Goal: Task Accomplishment & Management: Complete application form

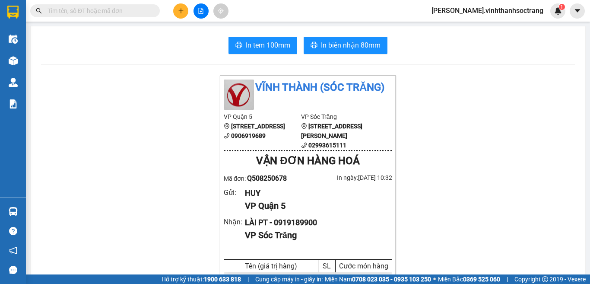
click at [183, 7] on button at bounding box center [180, 10] width 15 height 15
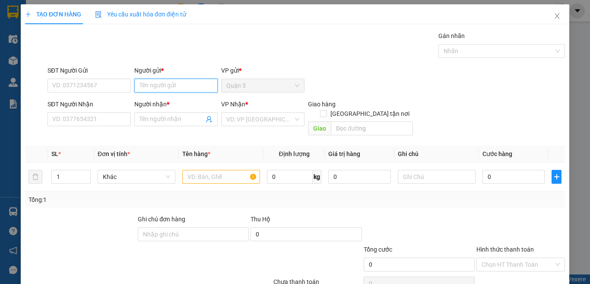
click at [156, 89] on input "Người gửi *" at bounding box center [175, 86] width 83 height 14
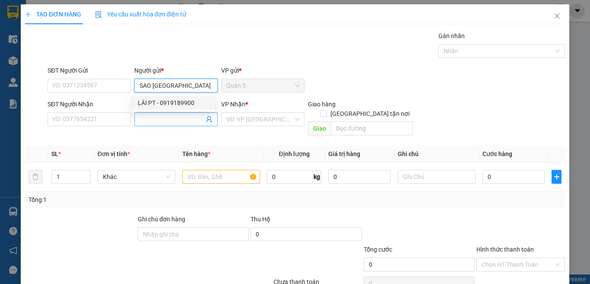
type input "SAO [GEOGRAPHIC_DATA]"
click at [154, 121] on input "Người nhận *" at bounding box center [171, 118] width 64 height 9
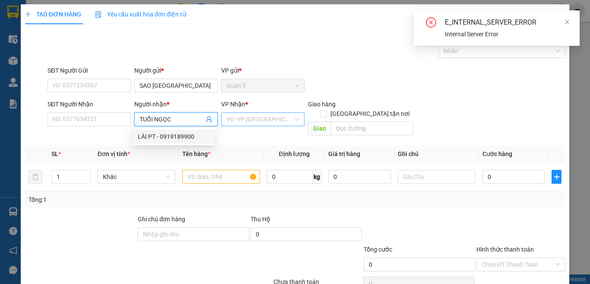
type input "TUỔI NGỌC"
click at [260, 120] on input "search" at bounding box center [259, 119] width 67 height 13
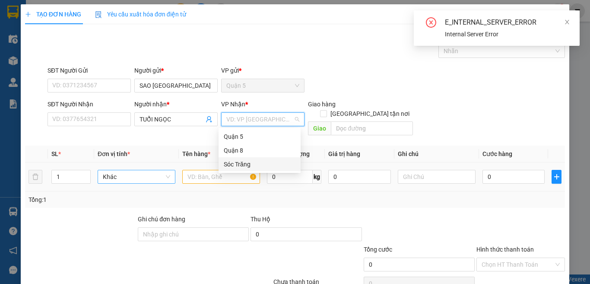
drag, startPoint x: 253, startPoint y: 162, endPoint x: 138, endPoint y: 168, distance: 115.4
click at [228, 162] on div "Sóc Trăng" at bounding box center [260, 163] width 72 height 9
click at [139, 170] on span "Khác" at bounding box center [136, 176] width 67 height 13
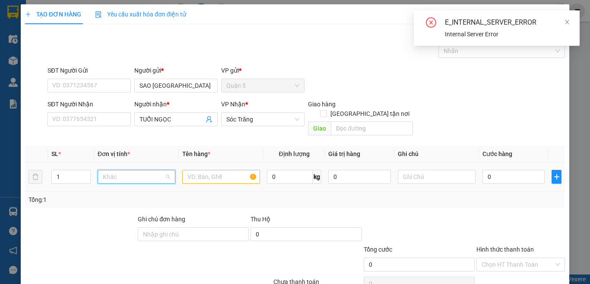
type input "T"
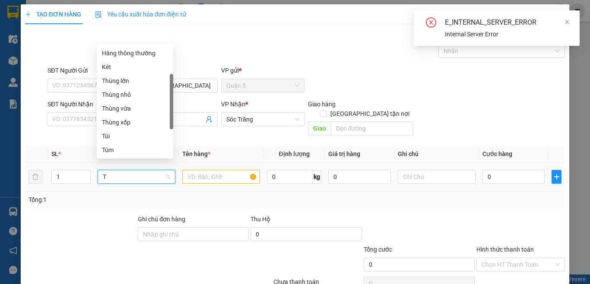
scroll to position [14, 0]
click at [123, 123] on div "Thùng vừa" at bounding box center [135, 121] width 66 height 9
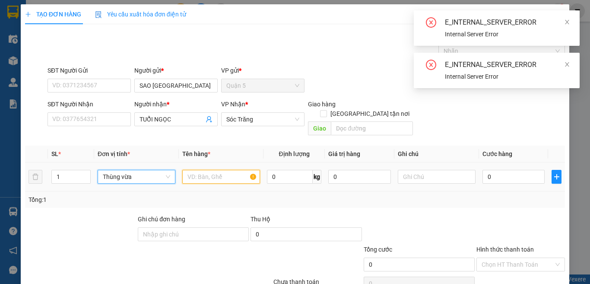
click at [189, 170] on input "text" at bounding box center [221, 177] width 78 height 14
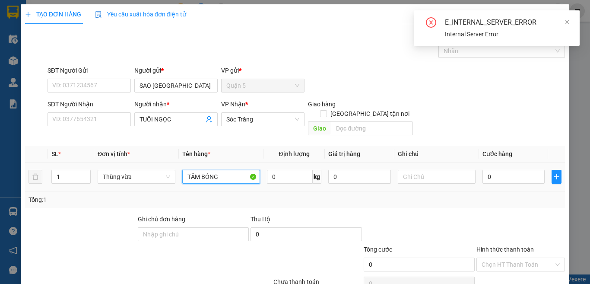
type input "TĂM BÔNG"
click at [326, 110] on input "[GEOGRAPHIC_DATA] tận nơi" at bounding box center [323, 113] width 6 height 6
checkbox input "true"
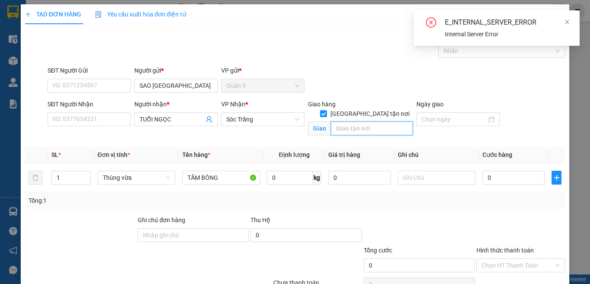
click at [364, 121] on input "text" at bounding box center [372, 128] width 82 height 14
type input "12"
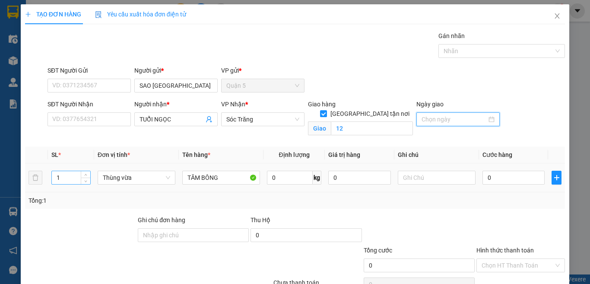
click at [78, 176] on input "1" at bounding box center [71, 177] width 38 height 13
type input "10"
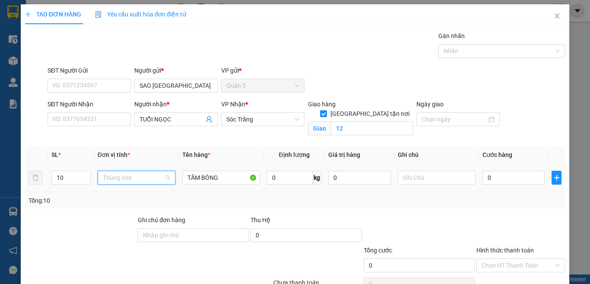
scroll to position [245, 0]
click at [293, 183] on input "0" at bounding box center [290, 177] width 46 height 14
click at [293, 178] on input "100" at bounding box center [290, 177] width 46 height 14
type input "50"
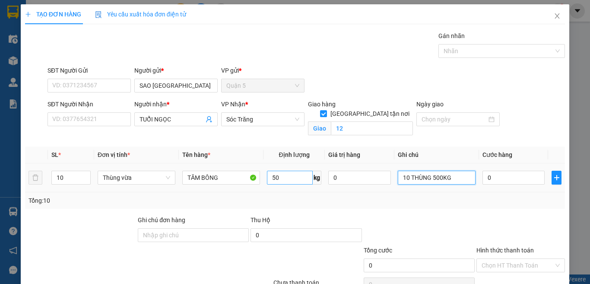
type input "10 THÙNG 500KG"
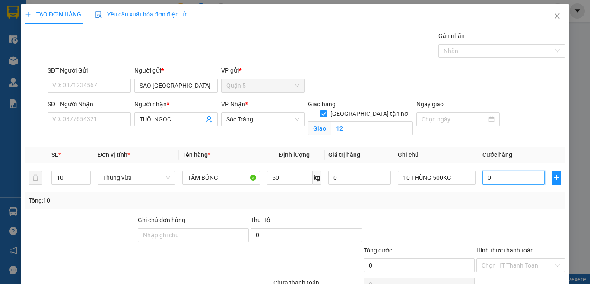
scroll to position [46, 0]
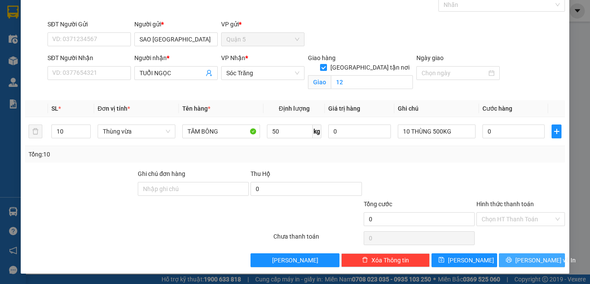
click at [553, 256] on button "[PERSON_NAME] và In" at bounding box center [532, 260] width 66 height 14
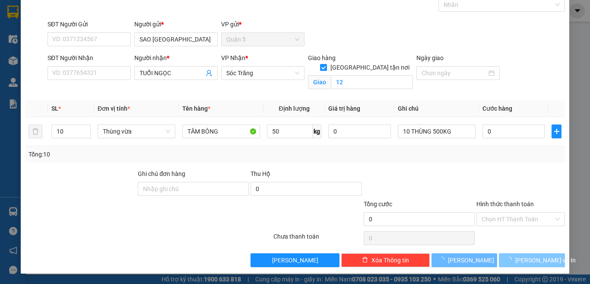
click at [553, 256] on button "[PERSON_NAME] và In" at bounding box center [532, 260] width 66 height 14
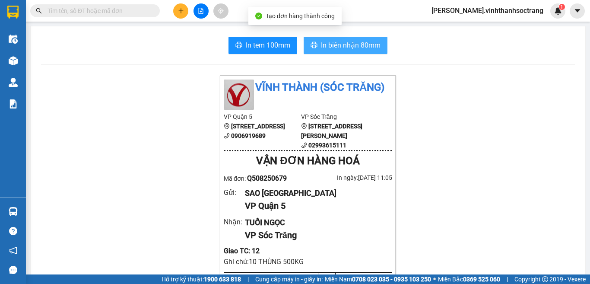
click at [331, 50] on button "In biên nhận 80mm" at bounding box center [345, 45] width 84 height 17
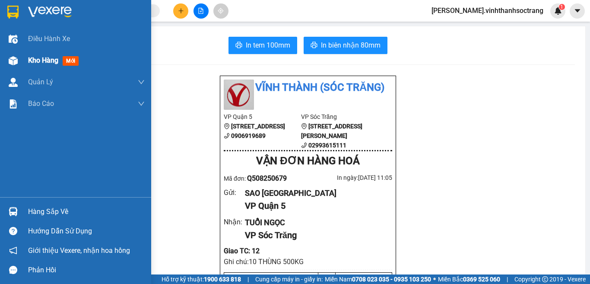
click at [16, 58] on img at bounding box center [13, 60] width 9 height 9
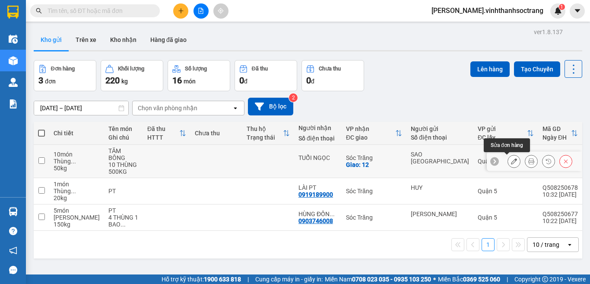
click at [511, 159] on icon at bounding box center [514, 161] width 6 height 6
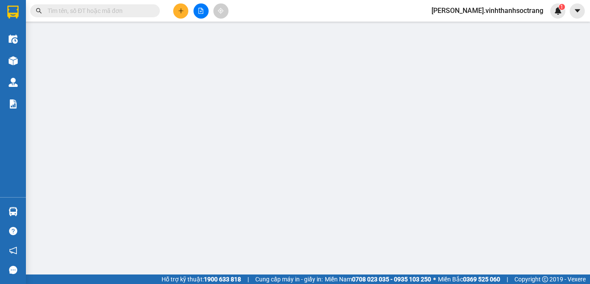
type input "SAO [GEOGRAPHIC_DATA]"
type input "TUỔI NGỌC"
checkbox input "true"
type input "12"
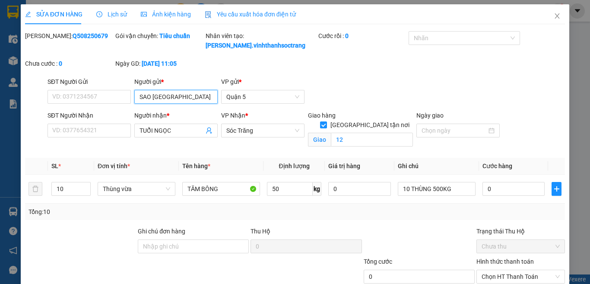
click at [143, 95] on input "SAO [GEOGRAPHIC_DATA]" at bounding box center [175, 97] width 83 height 14
click at [146, 94] on input "HAO [GEOGRAPHIC_DATA]" at bounding box center [175, 97] width 83 height 14
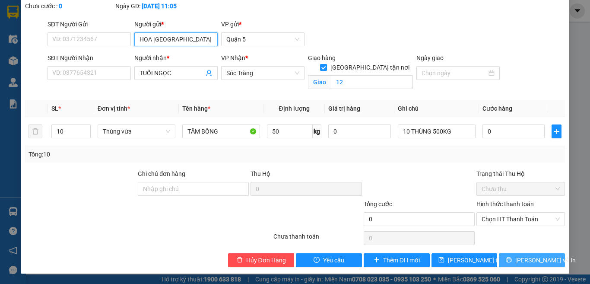
type input "HOA [GEOGRAPHIC_DATA]"
click at [516, 259] on button "[PERSON_NAME] và In" at bounding box center [532, 260] width 66 height 14
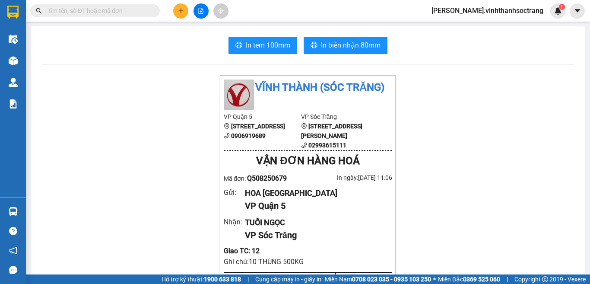
click at [180, 6] on button at bounding box center [180, 10] width 15 height 15
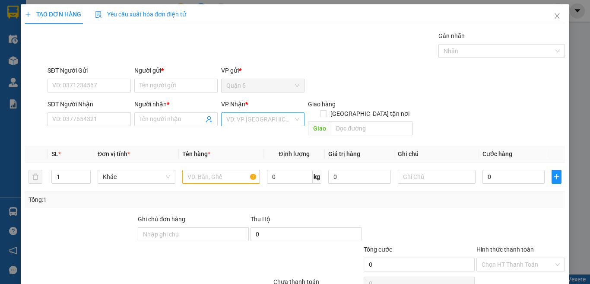
click at [255, 117] on input "search" at bounding box center [259, 119] width 67 height 13
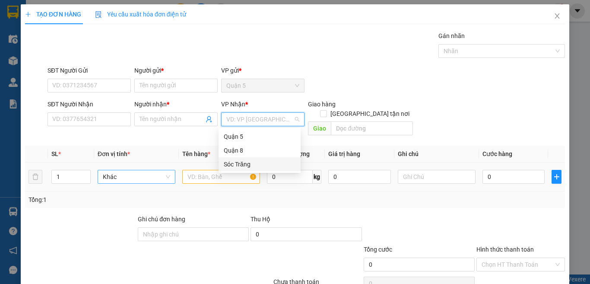
drag, startPoint x: 242, startPoint y: 166, endPoint x: 173, endPoint y: 161, distance: 69.3
click at [209, 163] on body "Kết quả tìm kiếm ( 0 ) Bộ lọc No Data thom.vinhthanhsoctrang 1 Điều hành xe Kho…" at bounding box center [295, 142] width 590 height 284
click at [158, 170] on span "Khác" at bounding box center [136, 176] width 67 height 13
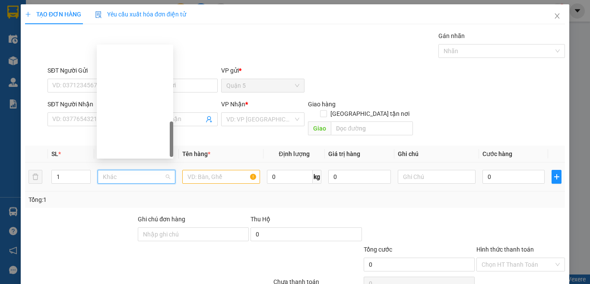
type input "T"
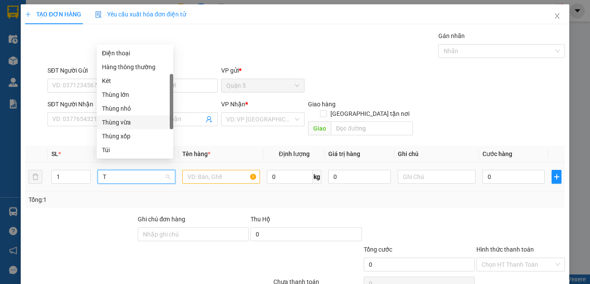
drag, startPoint x: 142, startPoint y: 124, endPoint x: 164, endPoint y: 139, distance: 26.7
click at [142, 124] on div "Thùng vừa" at bounding box center [135, 121] width 66 height 9
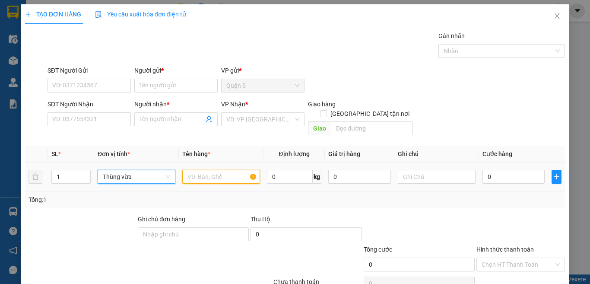
click at [221, 170] on input "text" at bounding box center [221, 177] width 78 height 14
type input "PT"
type input "30"
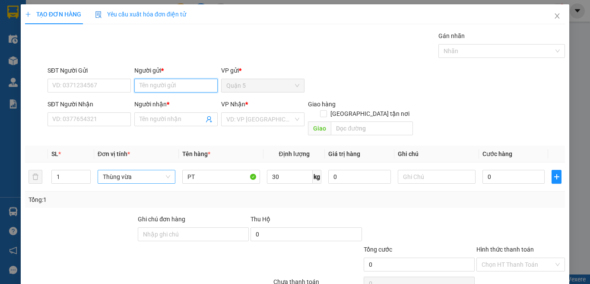
click at [173, 87] on input "Người gửi *" at bounding box center [175, 86] width 83 height 14
type input "LÂN"
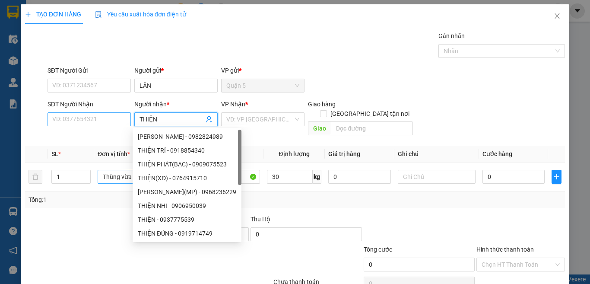
type input "THIỆN"
click at [94, 114] on input "SĐT Người Nhận" at bounding box center [88, 119] width 83 height 14
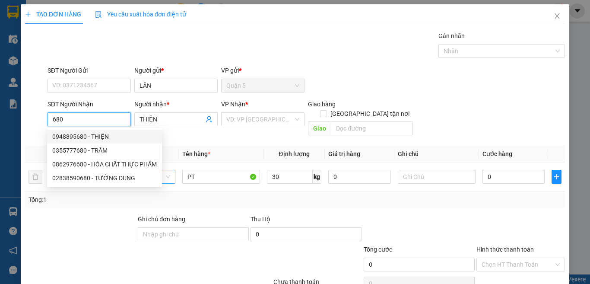
click at [120, 132] on div "0948895680 - THIỆN" at bounding box center [104, 136] width 104 height 9
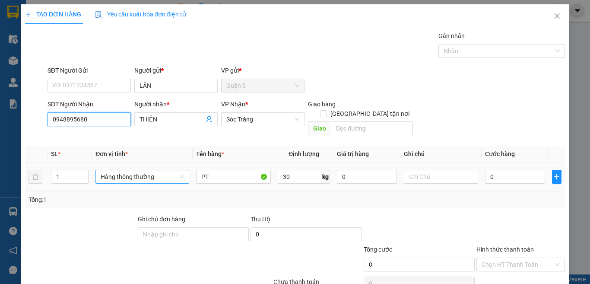
click at [148, 170] on span "Hàng thông thường" at bounding box center [142, 176] width 83 height 13
type input "0948895680"
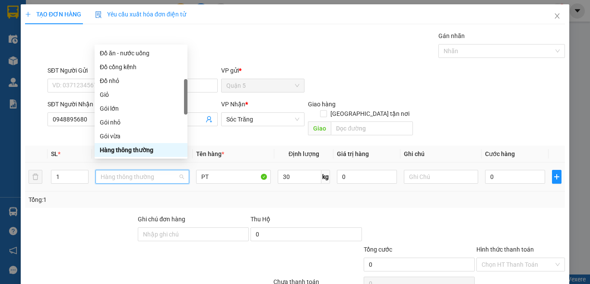
type input "T"
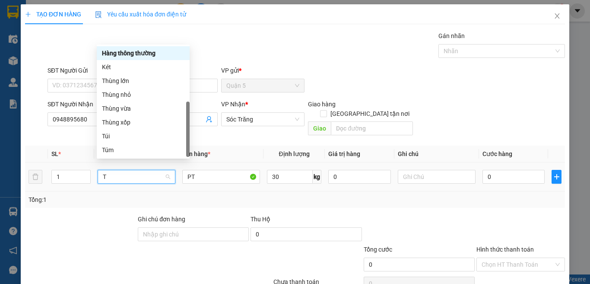
scroll to position [28, 0]
click at [138, 109] on div "Thùng vừa" at bounding box center [143, 108] width 82 height 9
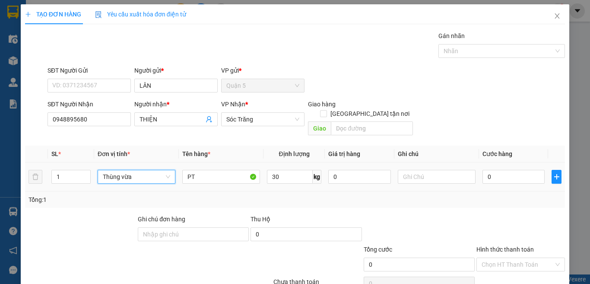
click at [394, 165] on td at bounding box center [436, 176] width 85 height 29
click at [412, 170] on input "text" at bounding box center [437, 177] width 78 height 14
type input "1 THÙNG 30KG"
type input "2"
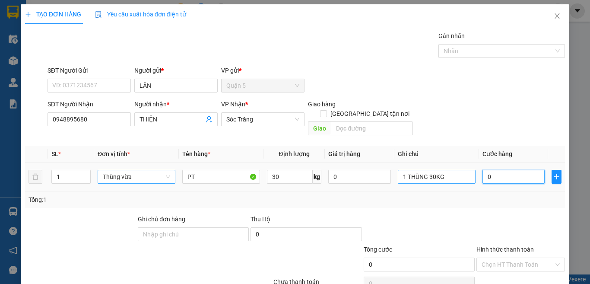
type input "2"
type input "25"
type input "25.000"
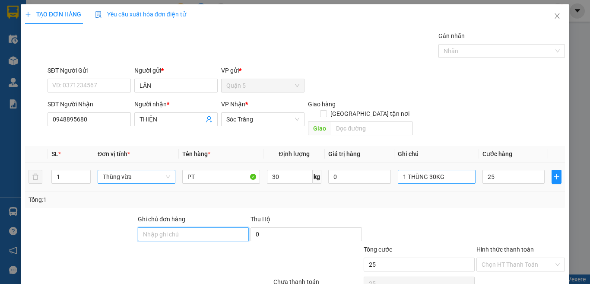
type input "25.000"
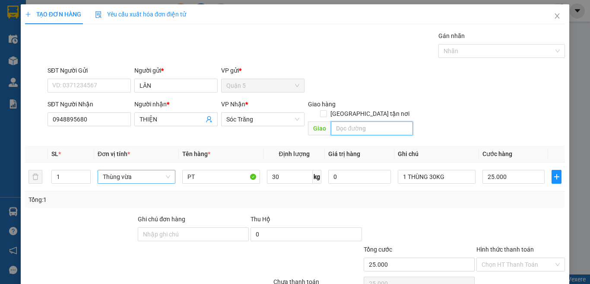
click at [398, 121] on input "text" at bounding box center [372, 128] width 82 height 14
type input "12"
click at [326, 110] on input "[GEOGRAPHIC_DATA] tận nơi" at bounding box center [323, 113] width 6 height 6
checkbox input "true"
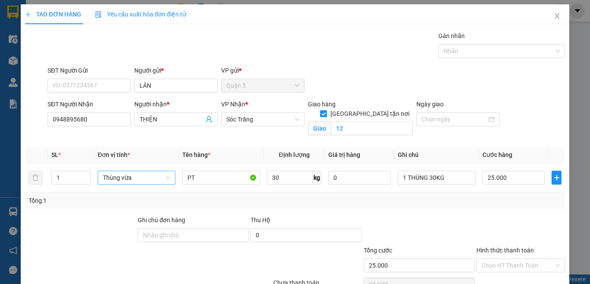
scroll to position [46, 0]
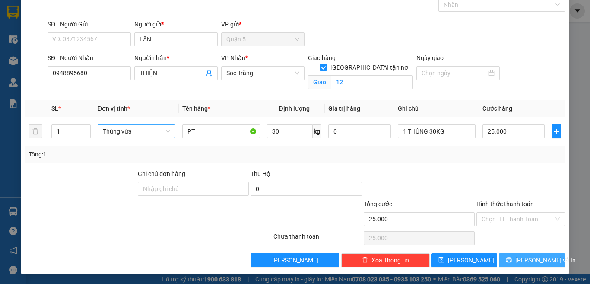
click at [529, 258] on span "[PERSON_NAME] và In" at bounding box center [545, 259] width 60 height 9
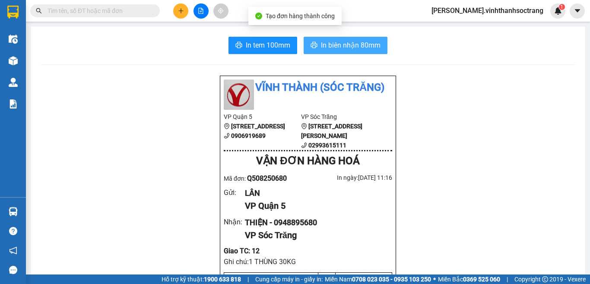
click at [378, 45] on button "In biên nhận 80mm" at bounding box center [345, 45] width 84 height 17
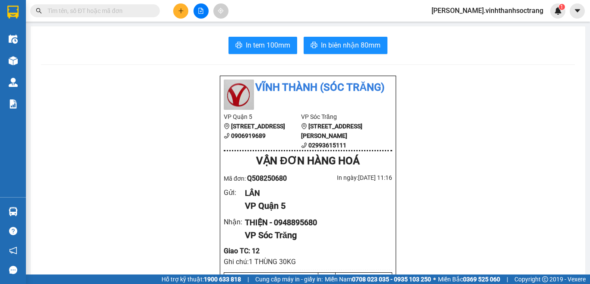
click at [181, 7] on button at bounding box center [180, 10] width 15 height 15
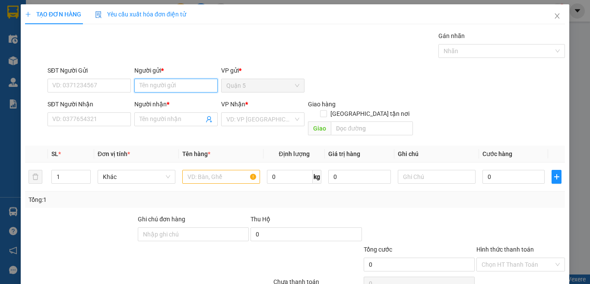
click at [150, 82] on input "Người gửi *" at bounding box center [175, 86] width 83 height 14
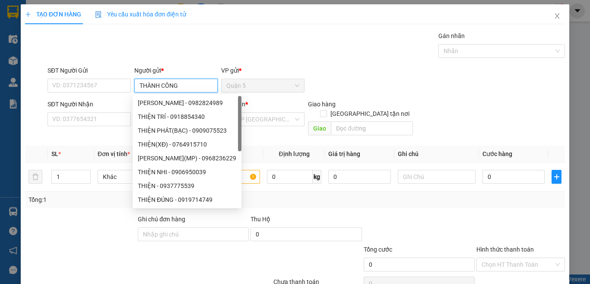
type input "THÀNH CÔNG"
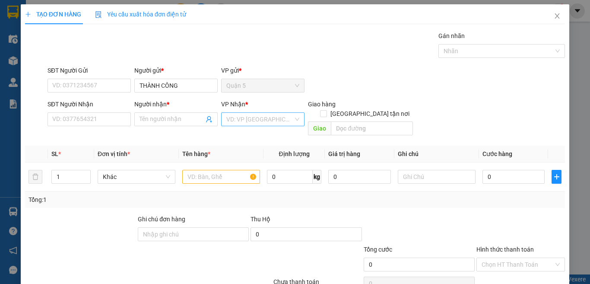
click at [279, 116] on input "search" at bounding box center [259, 119] width 67 height 13
click at [283, 162] on div "Sóc Trăng" at bounding box center [260, 163] width 72 height 9
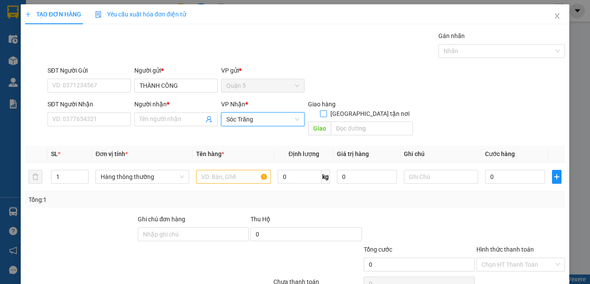
click at [366, 109] on label "[GEOGRAPHIC_DATA] tận nơi" at bounding box center [366, 113] width 93 height 9
click at [360, 122] on input "text" at bounding box center [372, 128] width 82 height 14
type input "12"
click at [326, 110] on input "[GEOGRAPHIC_DATA] tận nơi" at bounding box center [323, 113] width 6 height 6
checkbox input "true"
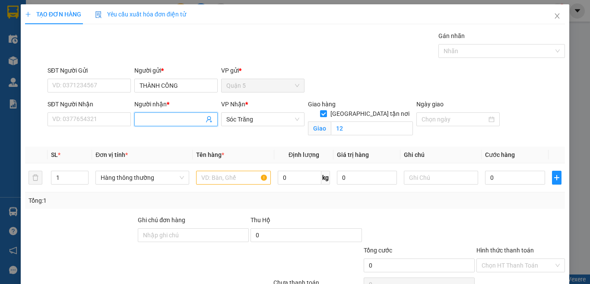
click at [174, 117] on input "Người nhận *" at bounding box center [171, 118] width 64 height 9
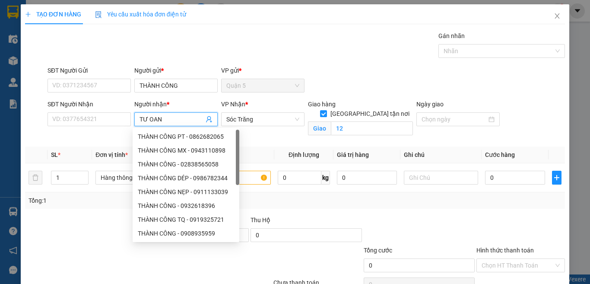
type input "TƯ OANH"
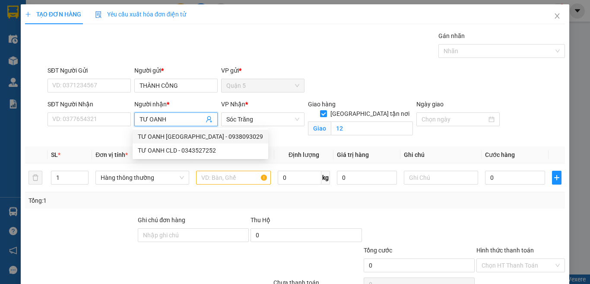
click at [174, 134] on div "TƯ OANH [GEOGRAPHIC_DATA] - 0938093029" at bounding box center [200, 136] width 125 height 9
type input "0938093029"
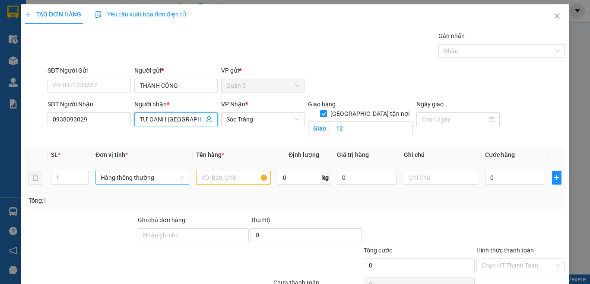
click at [137, 173] on span "Hàng thông thường" at bounding box center [142, 177] width 83 height 13
type input "TƯ OANH [GEOGRAPHIC_DATA]"
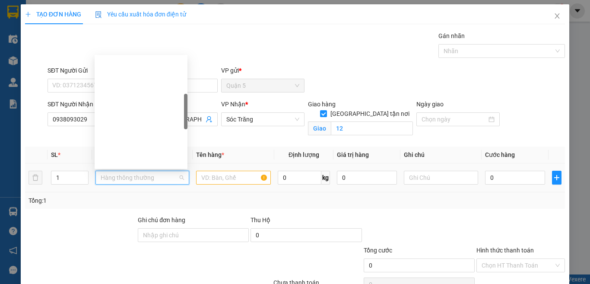
type input "B"
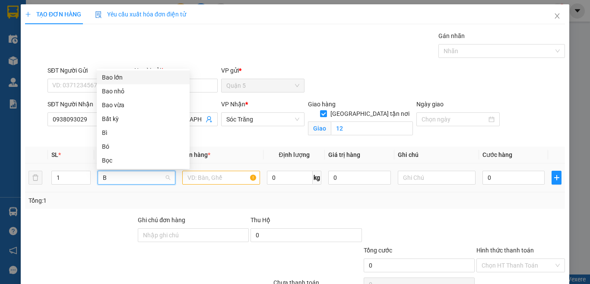
click at [132, 78] on div "Bao lớn" at bounding box center [143, 77] width 82 height 9
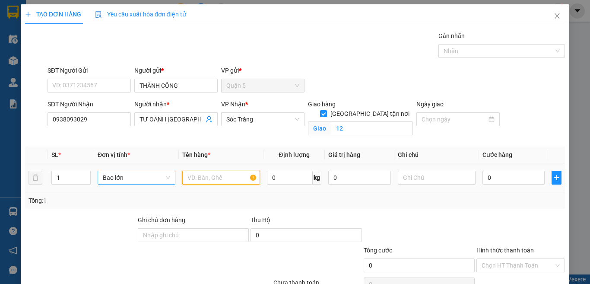
click at [201, 173] on input "text" at bounding box center [221, 177] width 78 height 14
type input "A"
type input "ÁO PAO"
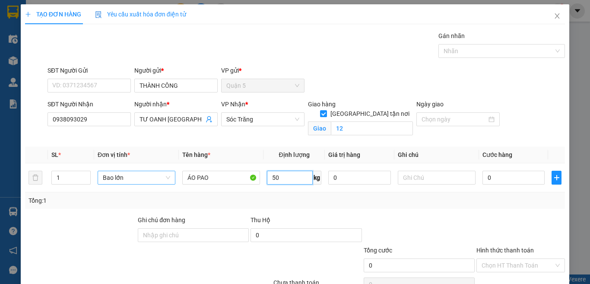
type input "50"
type input "1 BAO 50KG"
type input "6"
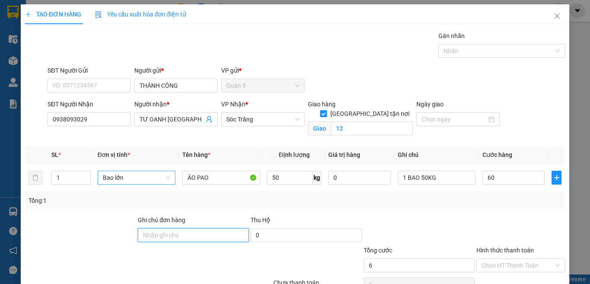
type input "60.000"
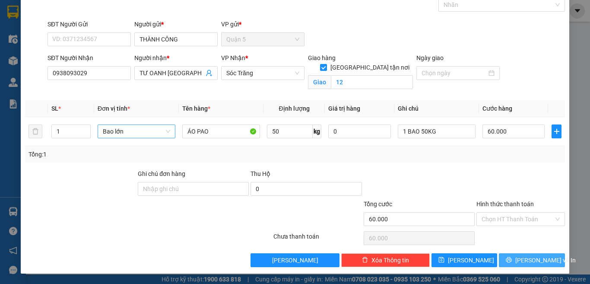
click at [544, 254] on button "[PERSON_NAME] và In" at bounding box center [532, 260] width 66 height 14
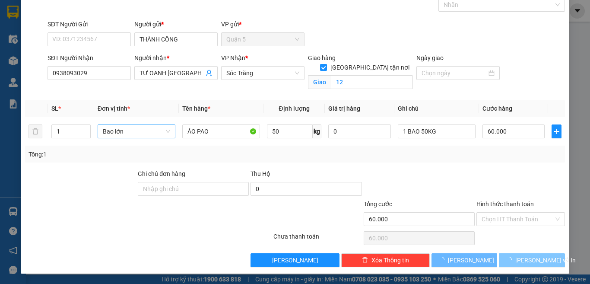
click at [544, 254] on button "[PERSON_NAME] và In" at bounding box center [532, 260] width 66 height 14
click at [545, 254] on button "[PERSON_NAME] và In" at bounding box center [532, 260] width 66 height 14
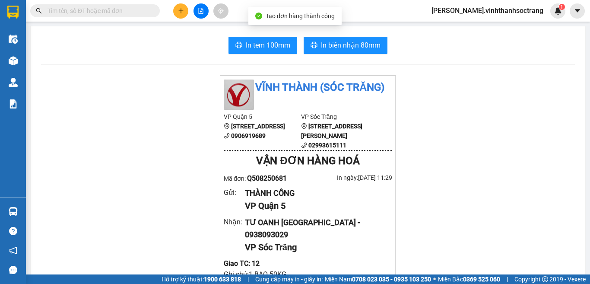
click at [344, 43] on span "In biên nhận 80mm" at bounding box center [351, 45] width 60 height 11
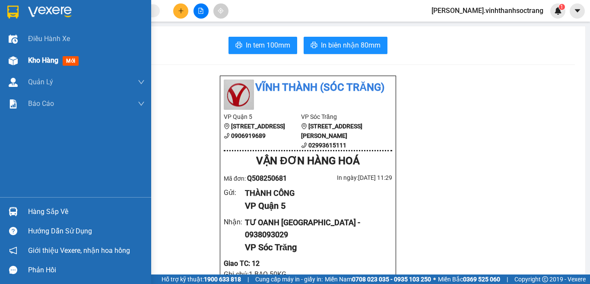
click at [35, 59] on span "Kho hàng" at bounding box center [43, 60] width 30 height 8
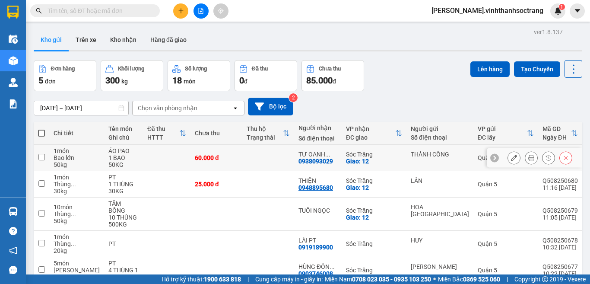
scroll to position [48, 0]
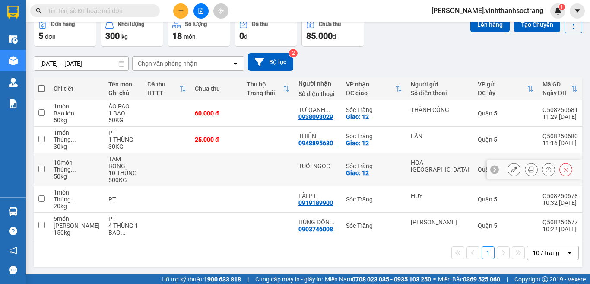
click at [511, 166] on icon at bounding box center [514, 169] width 6 height 6
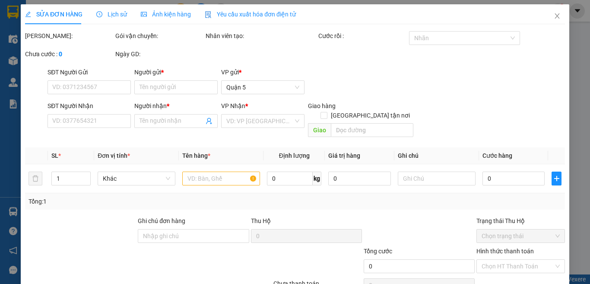
type input "HOA [GEOGRAPHIC_DATA]"
type input "TUỔI NGỌC"
checkbox input "true"
type input "12"
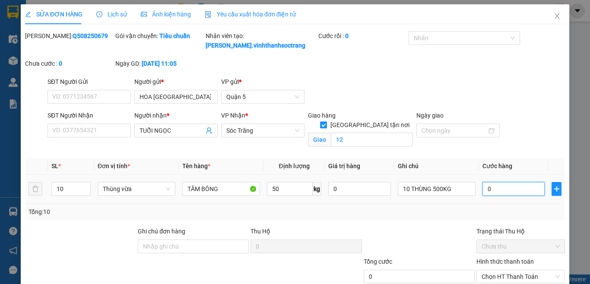
click at [495, 191] on input "0" at bounding box center [513, 189] width 62 height 14
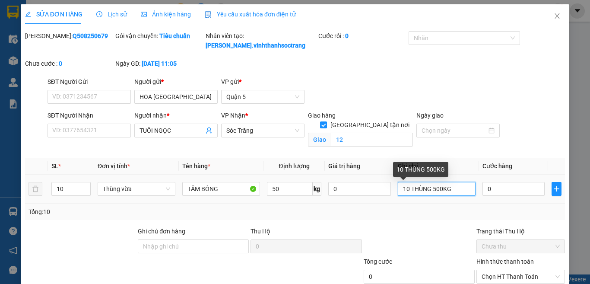
click at [434, 187] on input "10 THÙNG 500KG" at bounding box center [437, 189] width 78 height 14
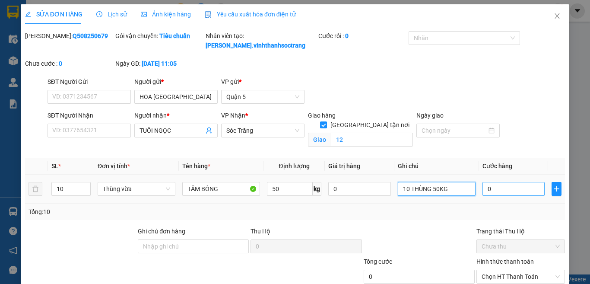
type input "10 THÙNG 50KG"
click at [497, 187] on input "0" at bounding box center [513, 189] width 62 height 14
type input "1"
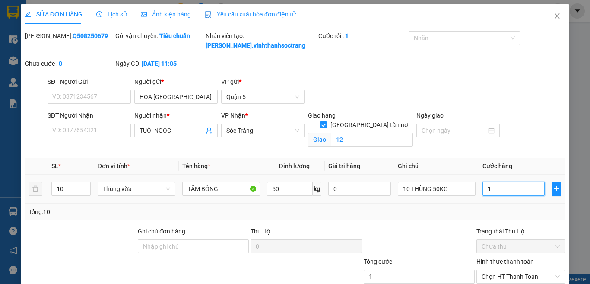
type input "10"
type input "100"
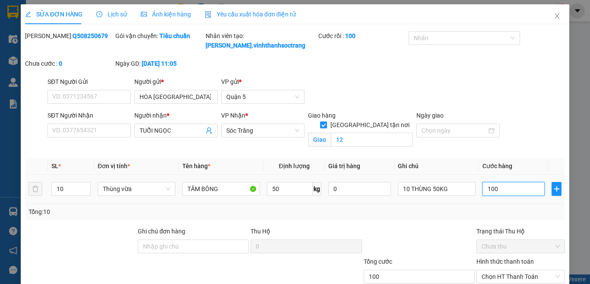
scroll to position [57, 0]
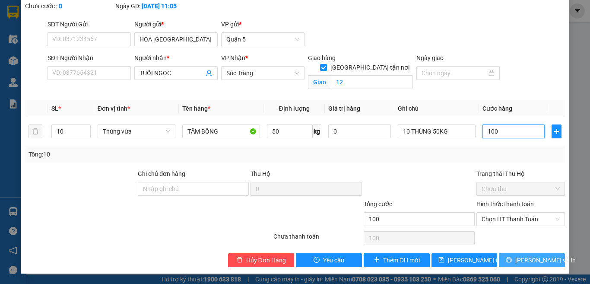
type input "100"
type input "100.000"
click at [511, 258] on icon "printer" at bounding box center [508, 259] width 6 height 6
